Goal: Transaction & Acquisition: Purchase product/service

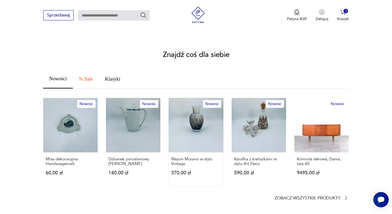
click at [188, 118] on link "Nowość Wazon Murano w stylu Vintage 370,00 zł" at bounding box center [196, 142] width 54 height 88
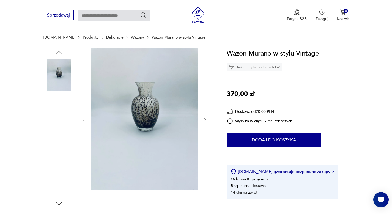
scroll to position [67, 0]
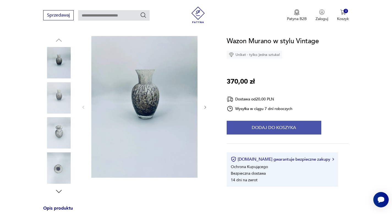
click at [256, 122] on button "Dodaj do koszyka" at bounding box center [274, 128] width 95 height 14
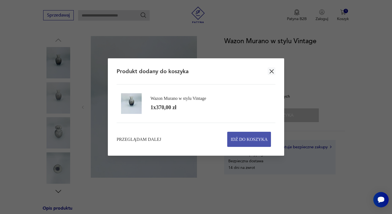
click at [242, 140] on span "Idź do koszyka" at bounding box center [249, 139] width 37 height 15
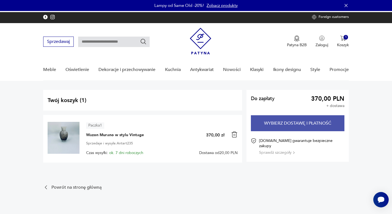
click at [263, 115] on button "Wybierz dostawę i płatność" at bounding box center [297, 123] width 93 height 16
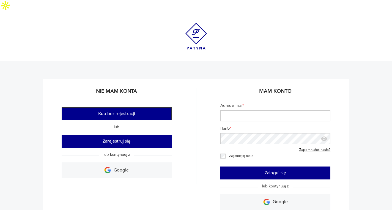
click at [141, 107] on button "Kup bez rejestracji" at bounding box center [117, 113] width 110 height 13
